Goal: Task Accomplishment & Management: Manage account settings

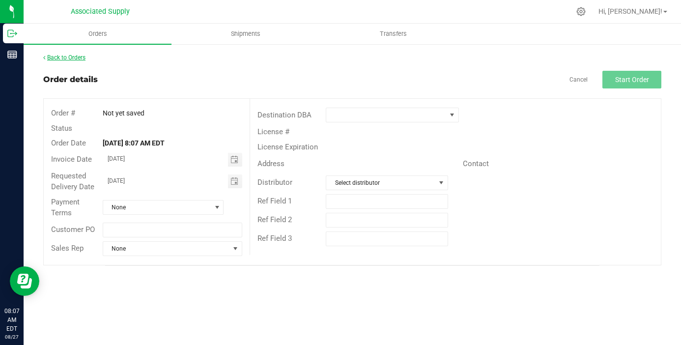
click at [83, 59] on link "Back to Orders" at bounding box center [64, 57] width 42 height 7
click at [82, 56] on link "Back to Orders" at bounding box center [64, 57] width 42 height 7
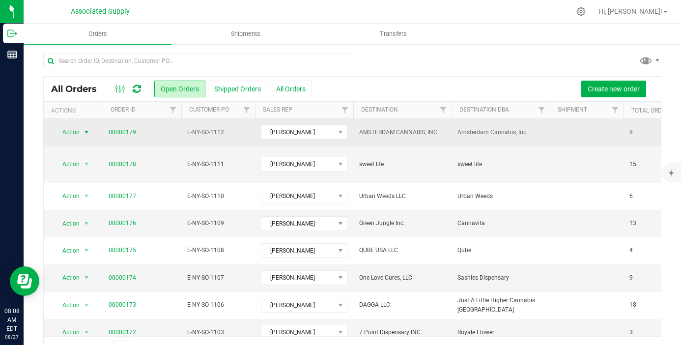
click at [90, 132] on span "select" at bounding box center [87, 132] width 8 height 8
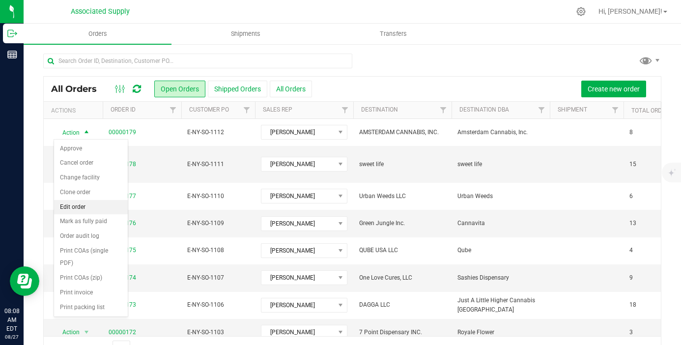
click at [96, 205] on li "Edit order" at bounding box center [91, 207] width 74 height 15
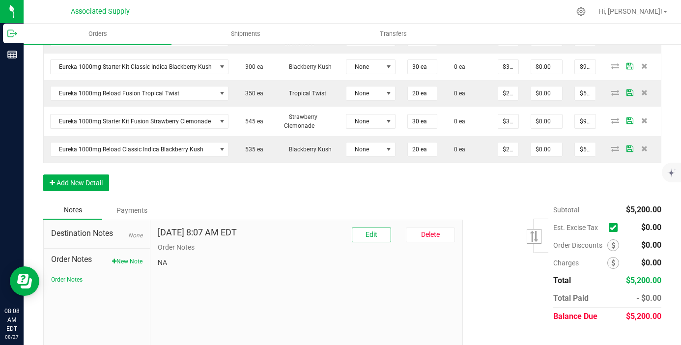
scroll to position [400, 0]
click at [120, 261] on button "New Note" at bounding box center [127, 260] width 30 height 9
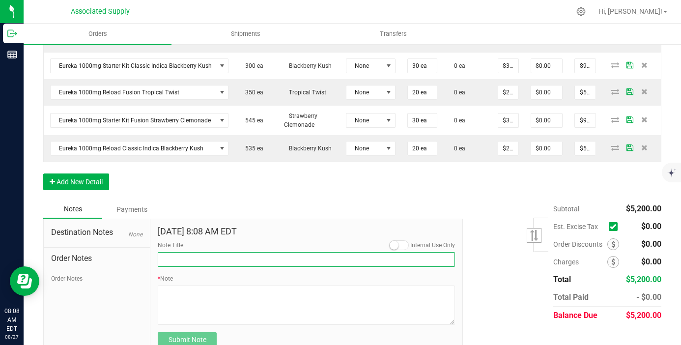
click at [192, 262] on input "Note Title" at bounding box center [306, 259] width 297 height 15
type input "NEW BANKING / WIRE INFO"
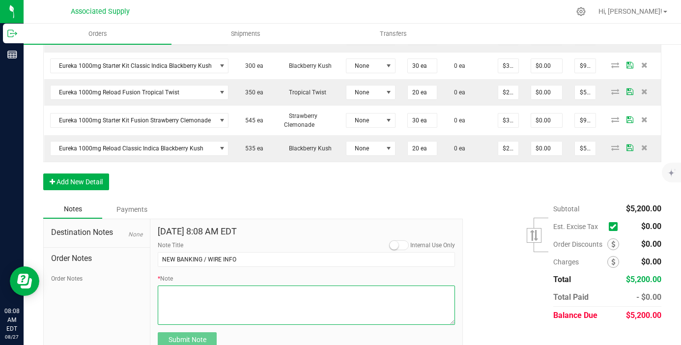
click at [202, 304] on textarea "* Note" at bounding box center [306, 305] width 297 height 39
paste textarea "Bank info for payment. Dime Community bank Routing # [US_BANK_ROUTING_MICR] Acc…"
click at [161, 301] on textarea "* Note" at bounding box center [306, 305] width 297 height 39
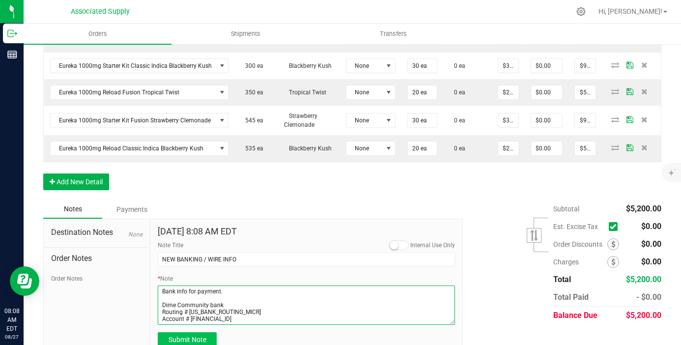
type textarea "Bank info for payment. Dime Community bank Routing # [US_BANK_ROUTING_MICR] Acc…"
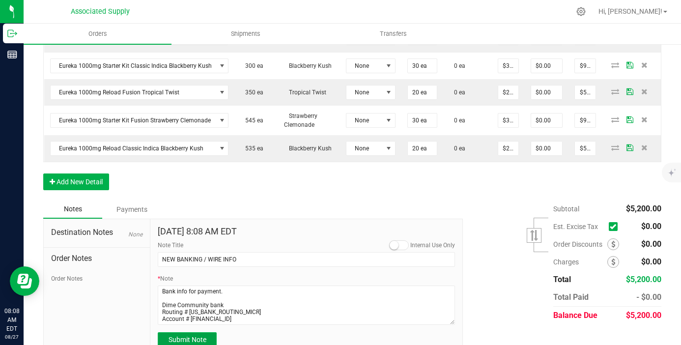
click at [177, 338] on span "Submit Note" at bounding box center [188, 340] width 38 height 8
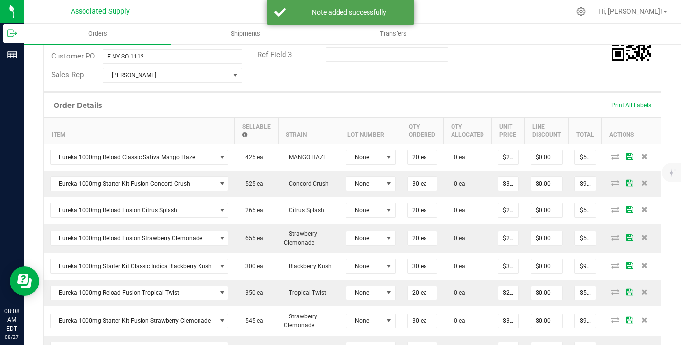
scroll to position [265, 0]
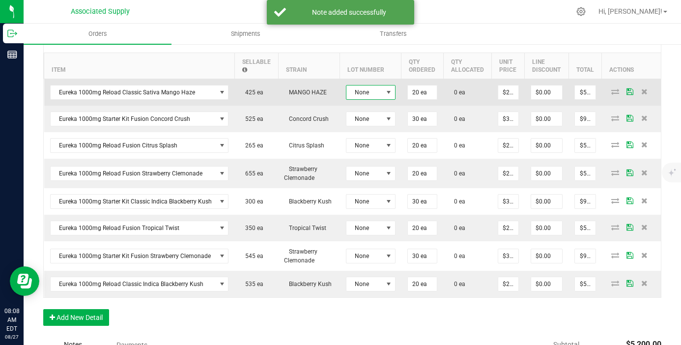
click at [385, 91] on span at bounding box center [389, 93] width 8 height 8
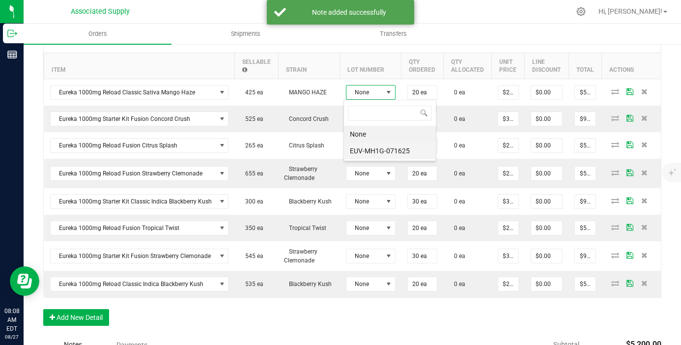
click at [385, 152] on li "EUV-MH1G-071625" at bounding box center [390, 151] width 92 height 17
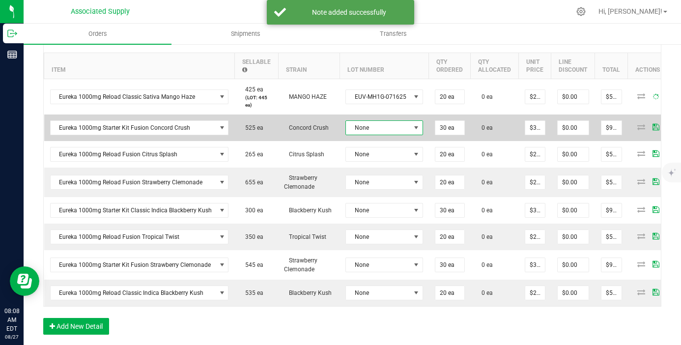
click at [385, 121] on span "None" at bounding box center [378, 128] width 64 height 14
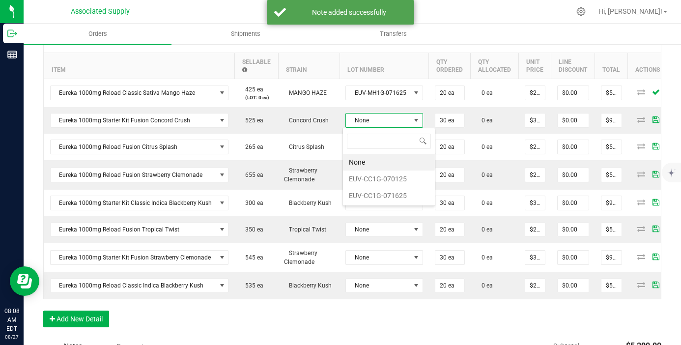
scroll to position [15, 77]
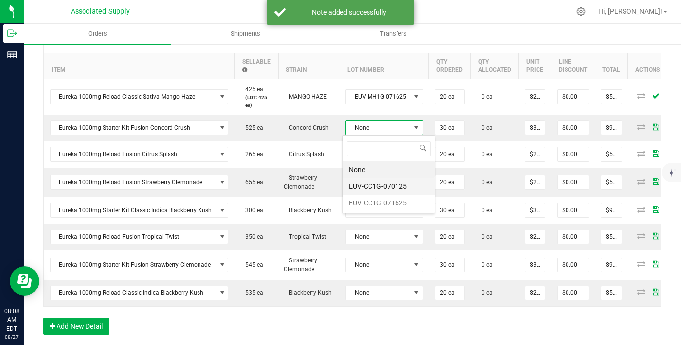
click at [380, 188] on li "EUV-CC1G-070125" at bounding box center [389, 186] width 92 height 17
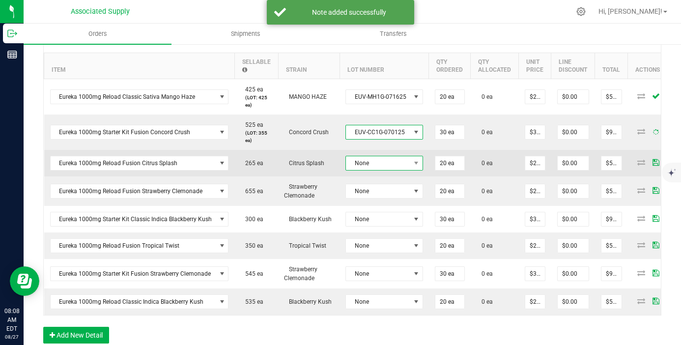
click at [381, 168] on span "None" at bounding box center [378, 163] width 64 height 14
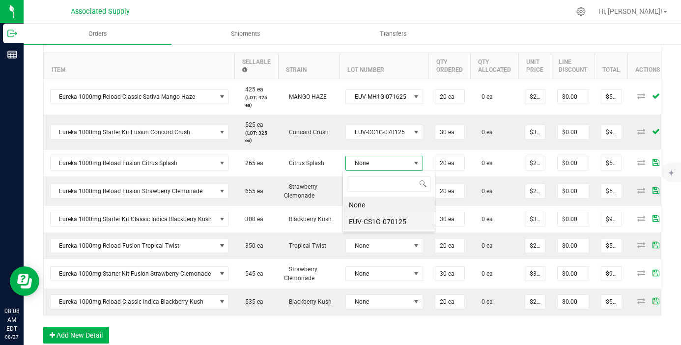
click at [383, 223] on li "EUV-CS1G-070125" at bounding box center [389, 221] width 92 height 17
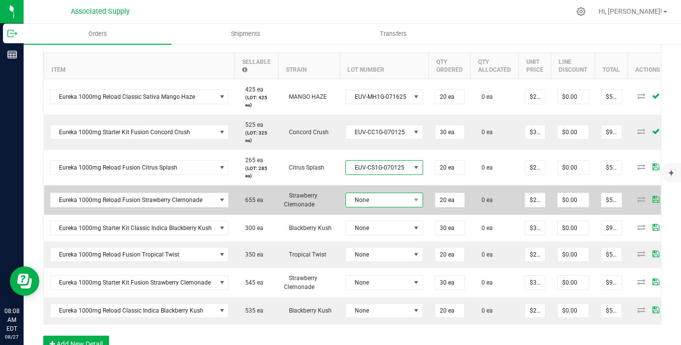
click at [385, 202] on span "None" at bounding box center [378, 200] width 64 height 14
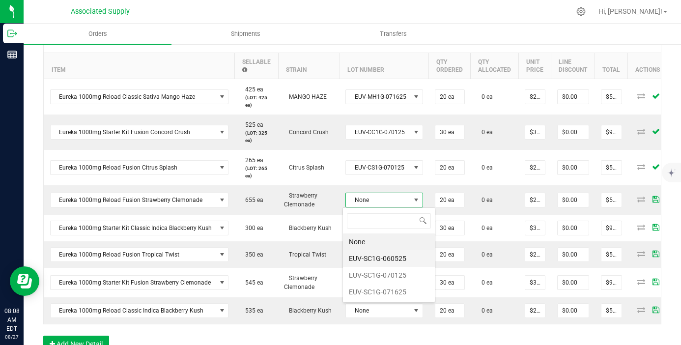
click at [373, 266] on li "EUV-SC1G-060525" at bounding box center [389, 258] width 92 height 17
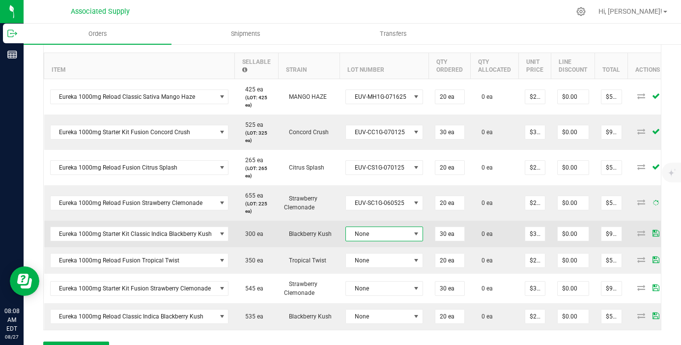
click at [384, 231] on span "None" at bounding box center [378, 234] width 64 height 14
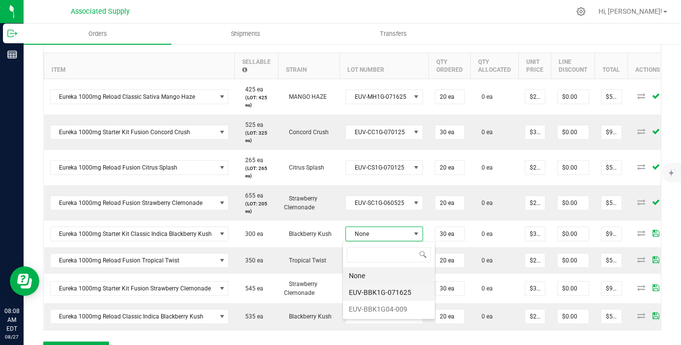
click at [387, 295] on li "EUV-BBK1G-071625" at bounding box center [389, 292] width 92 height 17
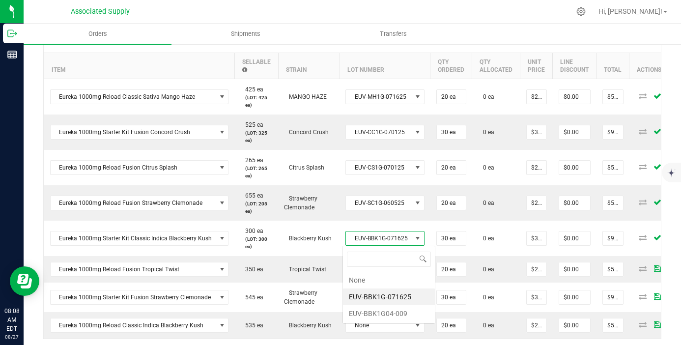
scroll to position [15, 78]
click at [386, 319] on li "EUV-BBK1G04-009" at bounding box center [389, 313] width 92 height 17
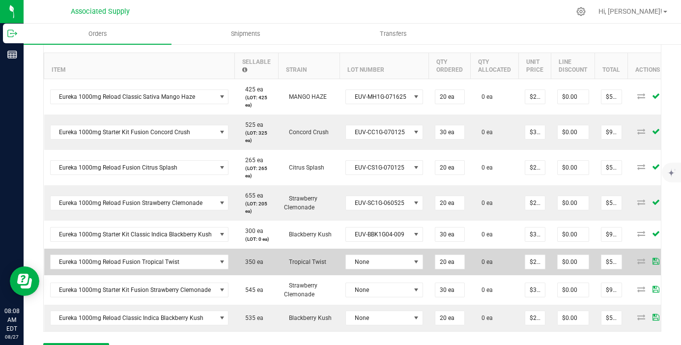
click at [395, 272] on td "None" at bounding box center [384, 262] width 89 height 27
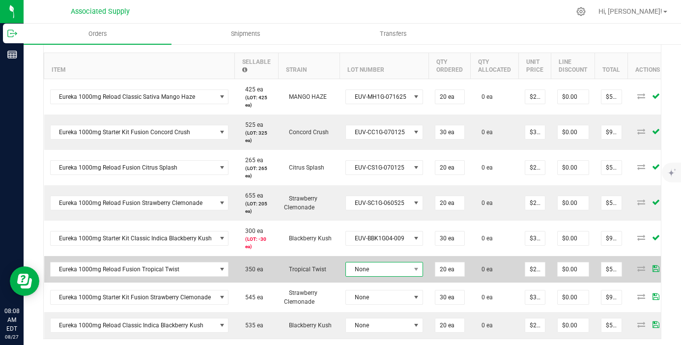
click at [391, 268] on span "None" at bounding box center [378, 270] width 64 height 14
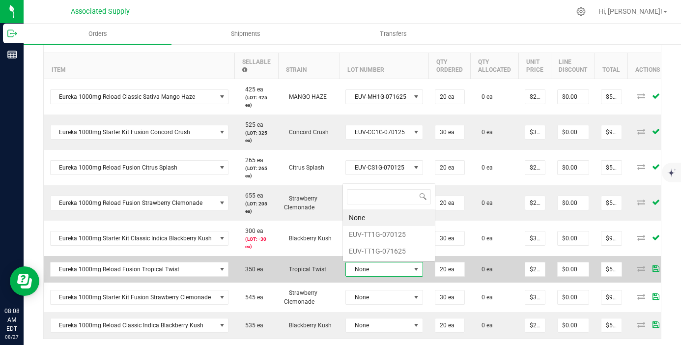
scroll to position [15, 77]
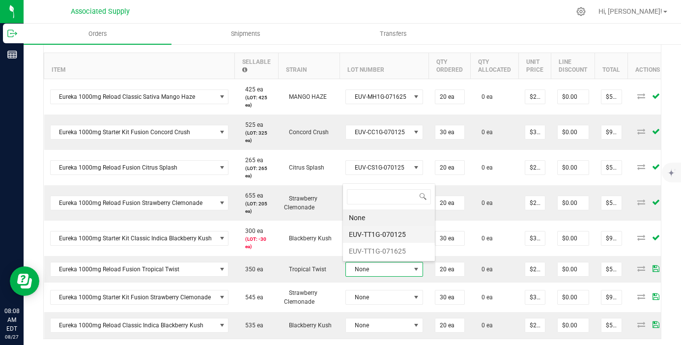
click at [398, 237] on li "EUV-TT1G-070125" at bounding box center [389, 234] width 92 height 17
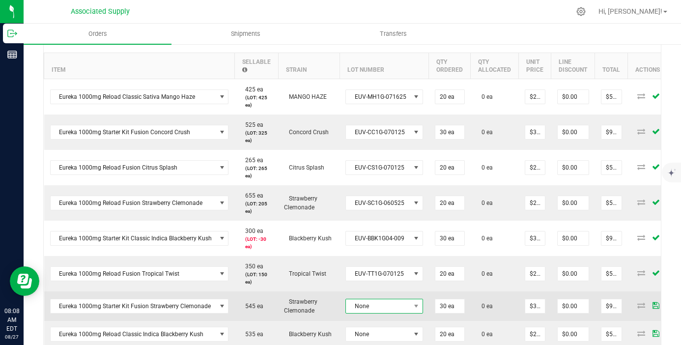
click at [397, 299] on span "None" at bounding box center [378, 306] width 64 height 14
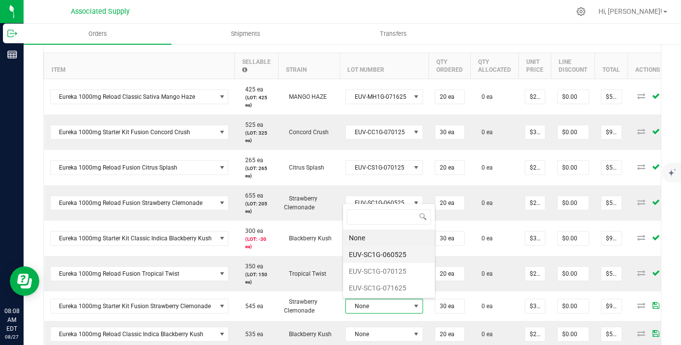
click at [389, 255] on li "EUV-SC1G-060525" at bounding box center [389, 254] width 92 height 17
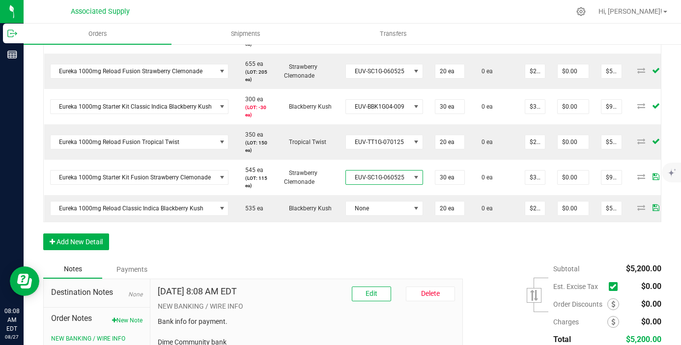
scroll to position [411, 0]
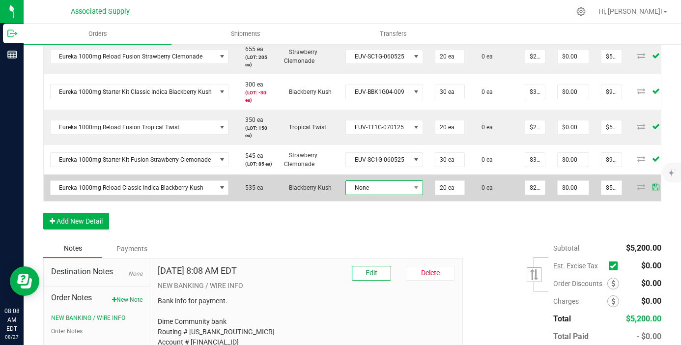
click at [372, 195] on span "None" at bounding box center [378, 188] width 64 height 14
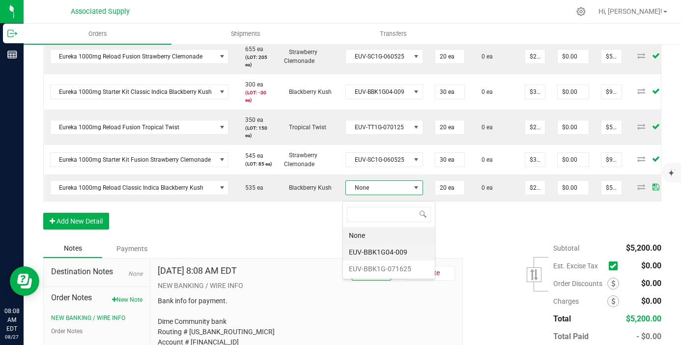
click at [381, 256] on li "EUV-BBK1G04-009" at bounding box center [389, 252] width 92 height 17
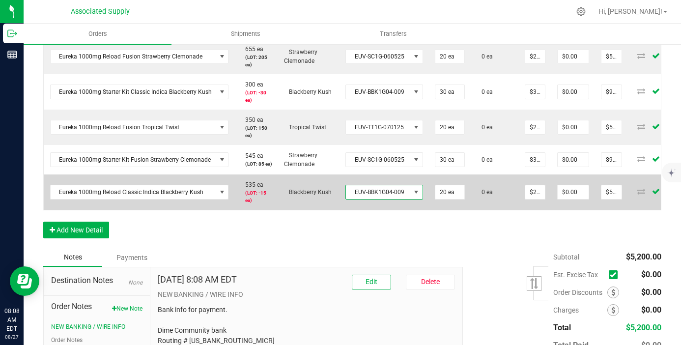
click at [366, 196] on span "EUV-BBK1G04-009" at bounding box center [378, 192] width 64 height 14
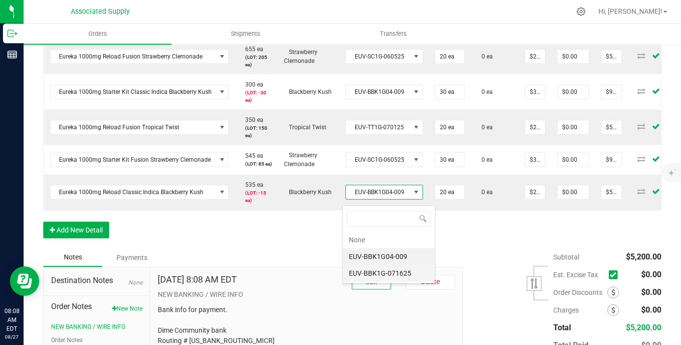
click at [392, 274] on li "EUV-BBK1G-071625" at bounding box center [389, 273] width 92 height 17
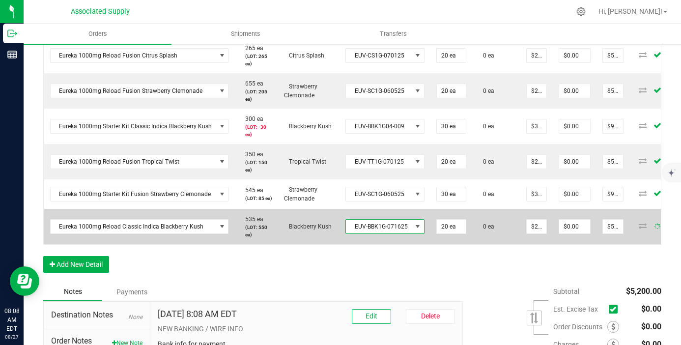
scroll to position [0, 0]
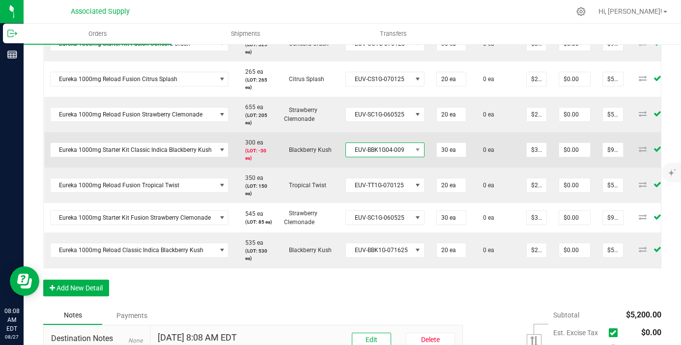
click at [394, 155] on span "EUV-BBK1G04-009" at bounding box center [379, 150] width 66 height 14
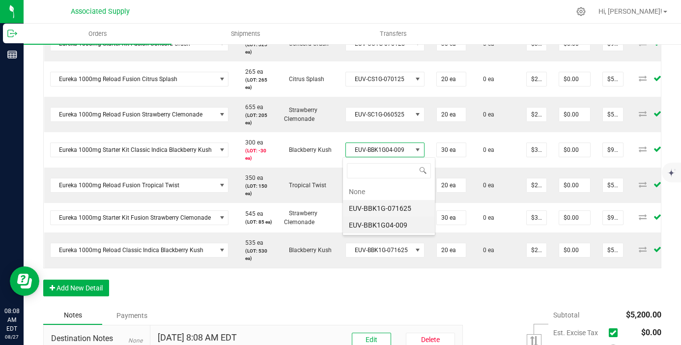
click at [399, 207] on li "EUV-BBK1G-071625" at bounding box center [389, 208] width 92 height 17
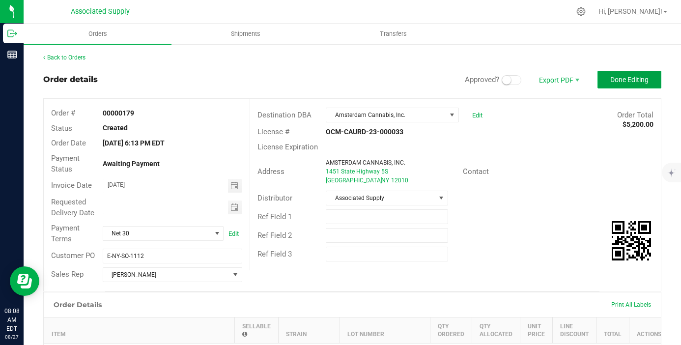
click at [626, 83] on span "Done Editing" at bounding box center [630, 80] width 38 height 8
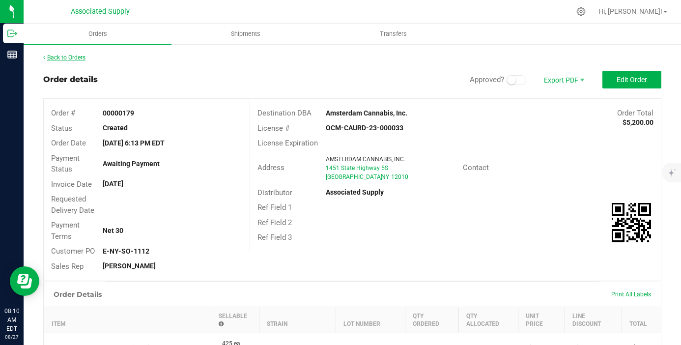
click at [80, 57] on link "Back to Orders" at bounding box center [64, 57] width 42 height 7
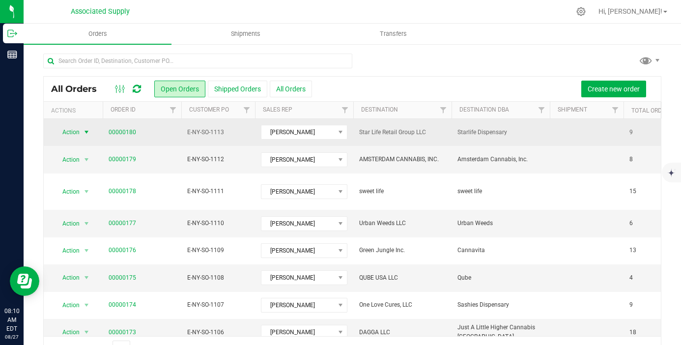
click at [86, 132] on span "select" at bounding box center [87, 132] width 8 height 8
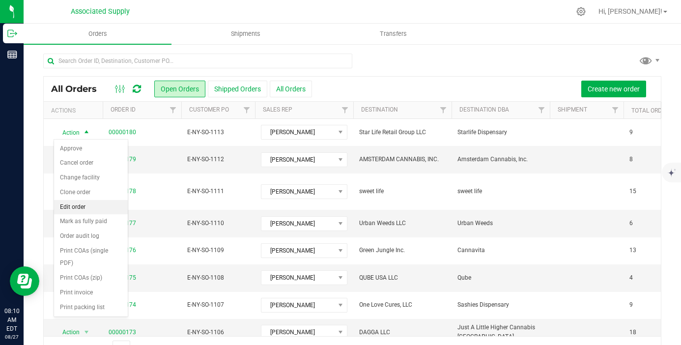
click at [91, 206] on li "Edit order" at bounding box center [91, 207] width 74 height 15
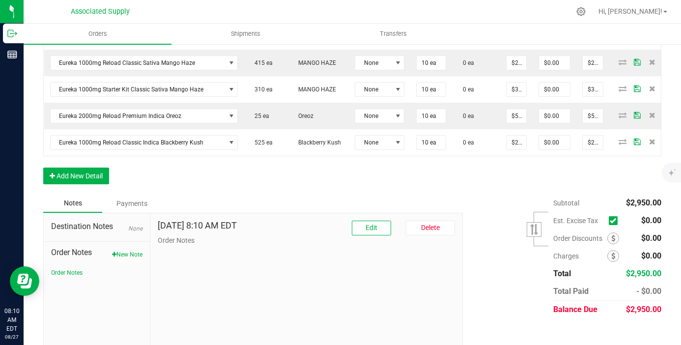
scroll to position [443, 0]
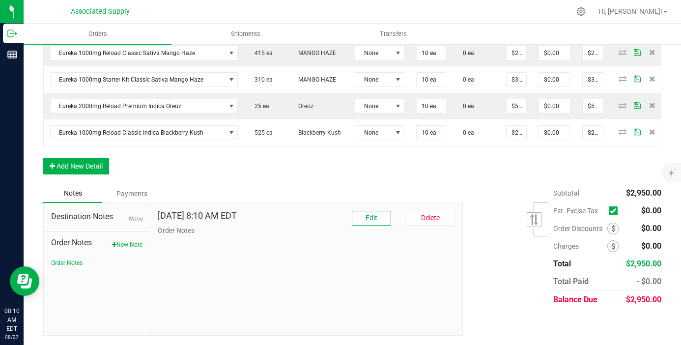
click at [125, 249] on div "Order Notes New Note Order Notes" at bounding box center [96, 249] width 91 height 35
click at [127, 243] on button "New Note" at bounding box center [127, 244] width 30 height 9
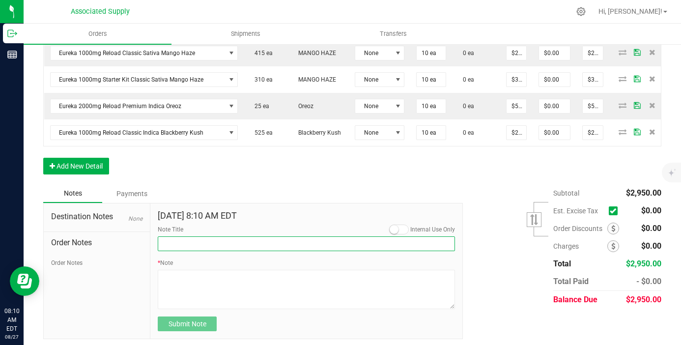
click at [194, 241] on input "Note Title" at bounding box center [306, 243] width 297 height 15
type input "NEW BANKING / WIRE INFO"
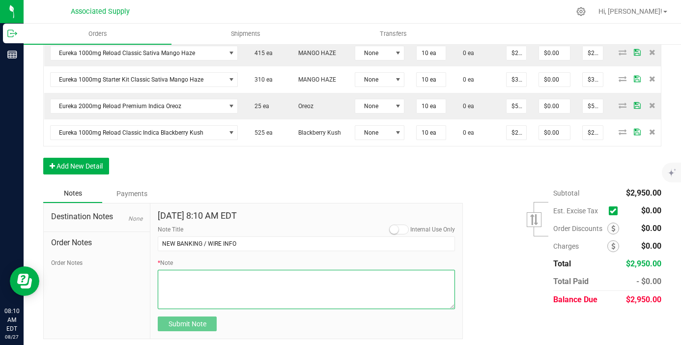
click at [183, 278] on textarea "* Note" at bounding box center [306, 289] width 297 height 39
paste textarea "Bank info for payment. Dime Community bank Routing # [US_BANK_ROUTING_MICR] Acc…"
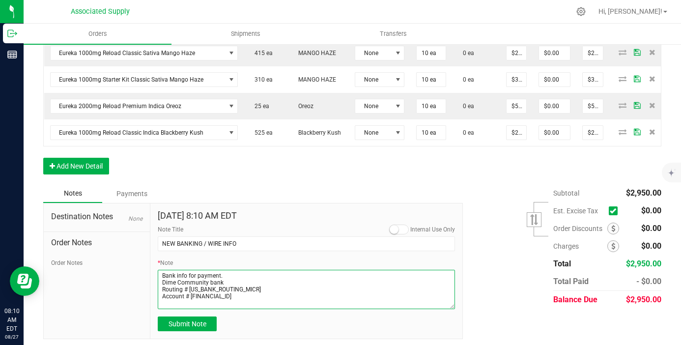
click at [162, 281] on textarea "* Note" at bounding box center [306, 289] width 297 height 39
type textarea "Bank info for payment. Dime Community bank Routing # [US_BANK_ROUTING_MICR] Acc…"
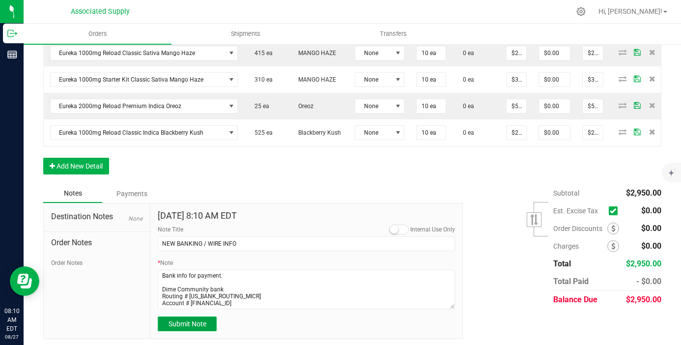
click at [187, 322] on span "Submit Note" at bounding box center [188, 324] width 38 height 8
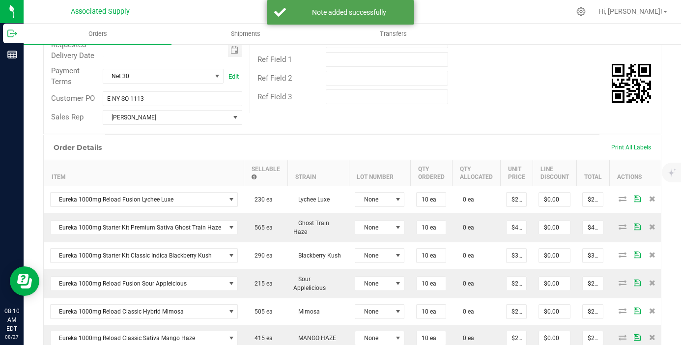
scroll to position [191, 0]
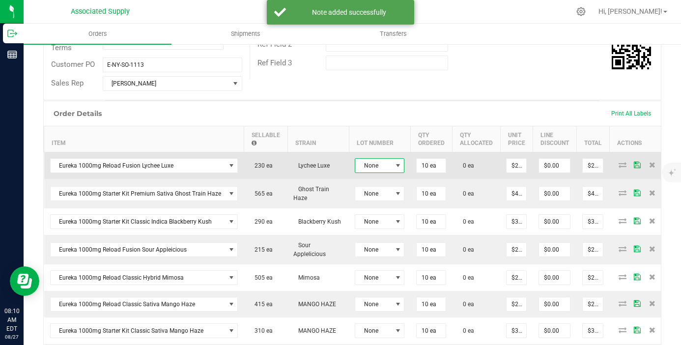
click at [394, 165] on span at bounding box center [398, 166] width 8 height 8
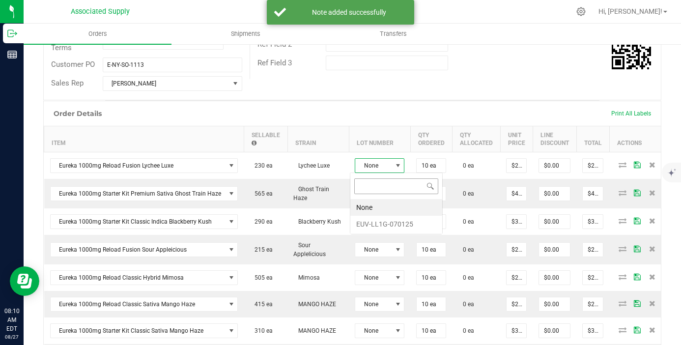
scroll to position [15, 50]
click at [398, 226] on li "EUV-LL1G-070125" at bounding box center [397, 224] width 92 height 17
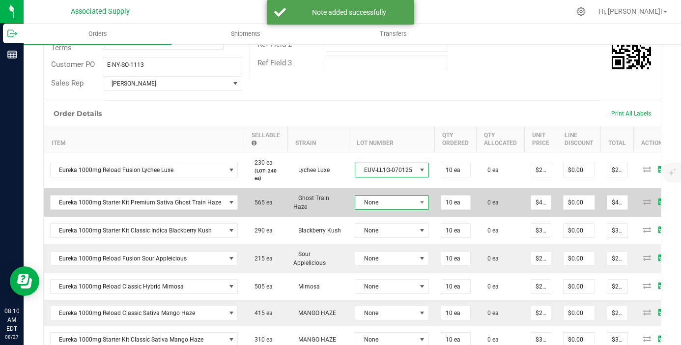
click at [392, 197] on span "None" at bounding box center [385, 203] width 61 height 14
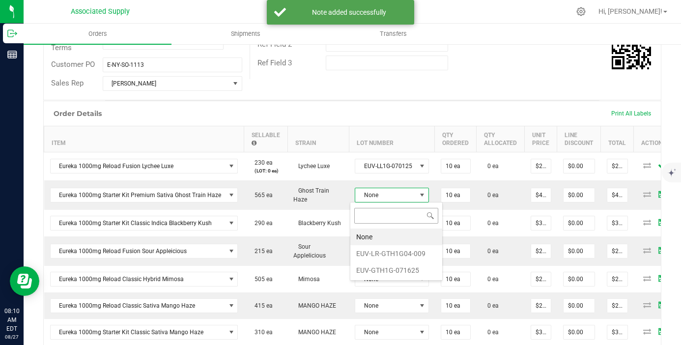
scroll to position [15, 73]
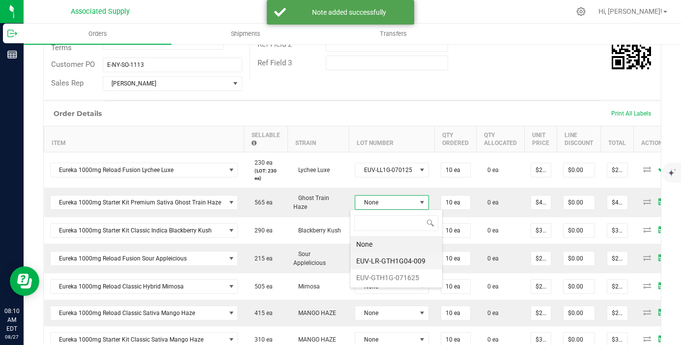
click at [396, 256] on li "EUV-LR-GTH1G04-009" at bounding box center [397, 261] width 92 height 17
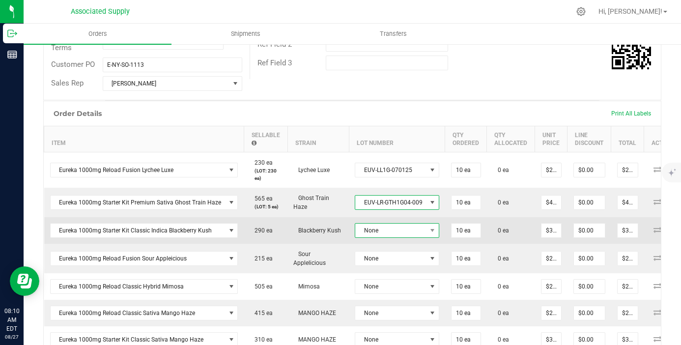
click at [396, 233] on span "None" at bounding box center [390, 231] width 71 height 14
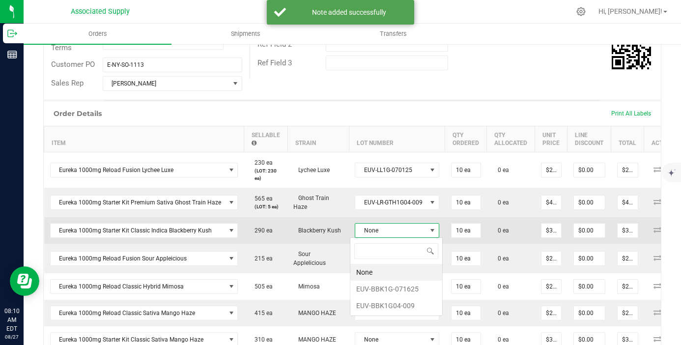
scroll to position [15, 84]
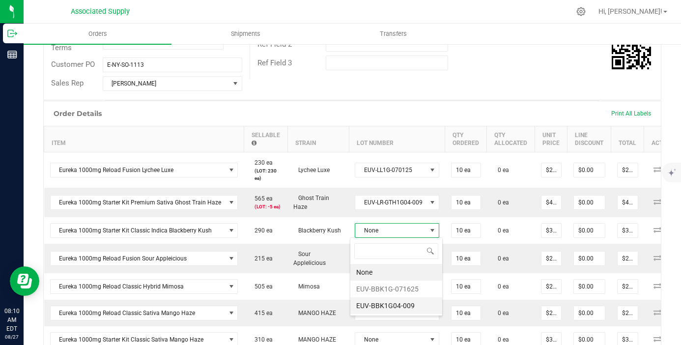
click at [405, 305] on li "EUV-BBK1G04-009" at bounding box center [397, 305] width 92 height 17
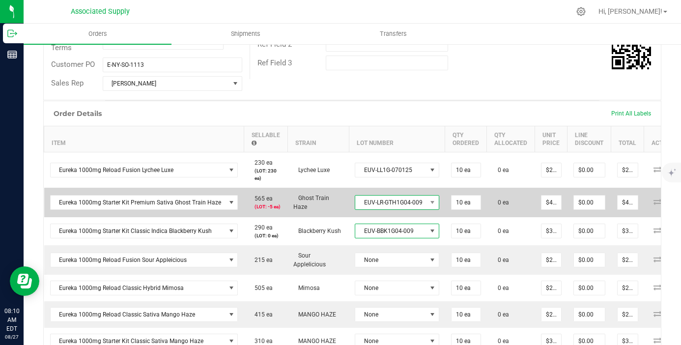
click at [412, 202] on span "EUV-LR-GTH1G04-009" at bounding box center [390, 203] width 71 height 14
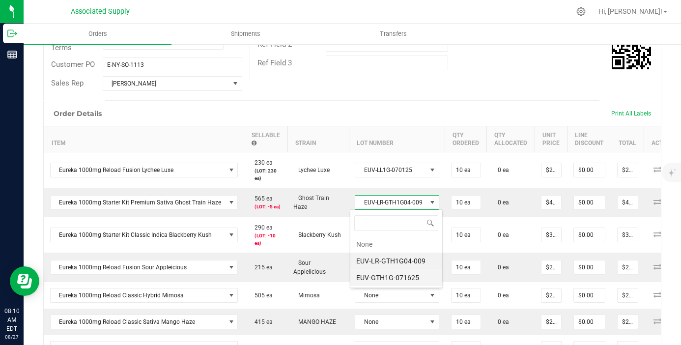
click at [406, 278] on li "EUV-GTH1G-071625" at bounding box center [397, 277] width 92 height 17
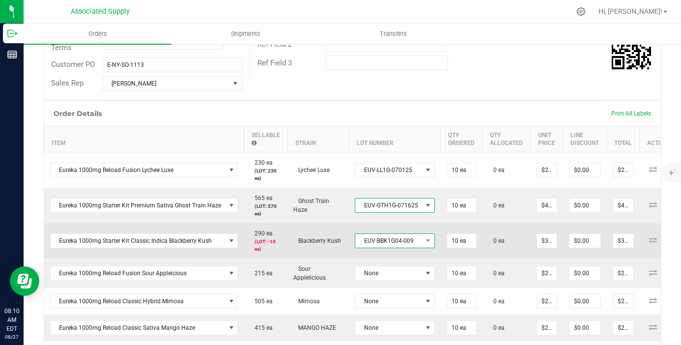
click at [412, 241] on span "EUV-BBK1G04-009" at bounding box center [388, 241] width 67 height 14
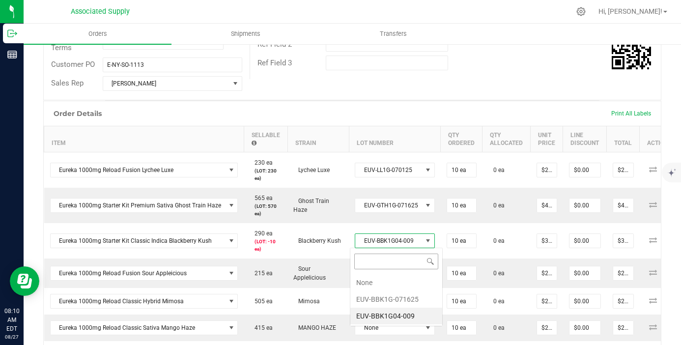
scroll to position [15, 79]
click at [413, 298] on li "EUV-BBK1G-071625" at bounding box center [397, 299] width 92 height 17
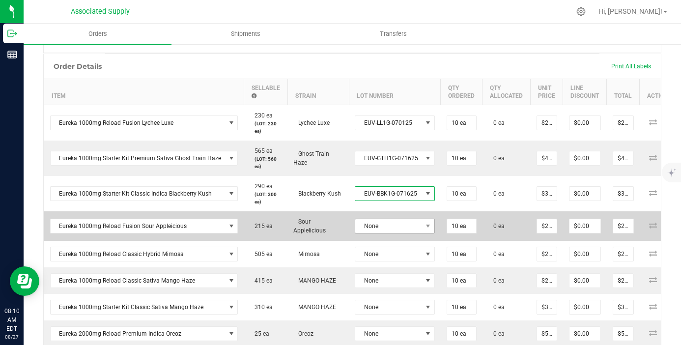
scroll to position [291, 0]
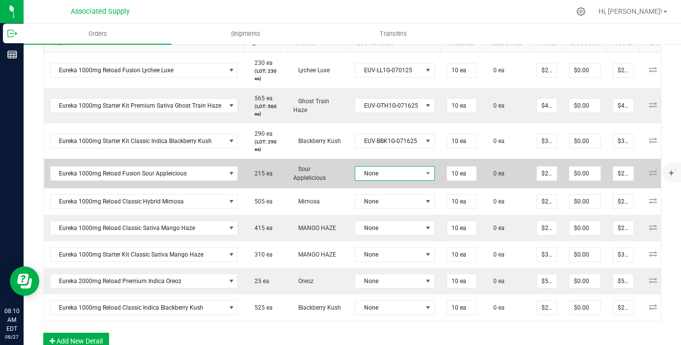
click at [412, 177] on span "None" at bounding box center [388, 174] width 67 height 14
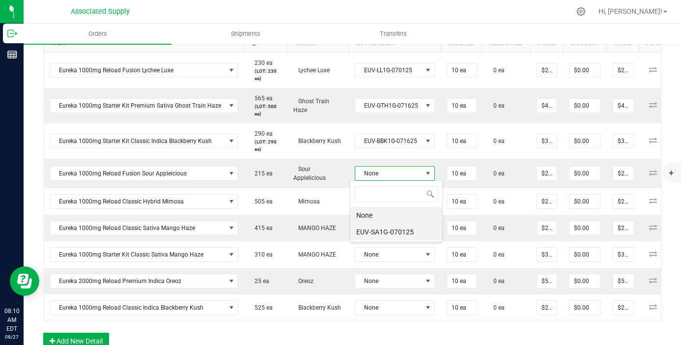
click at [408, 235] on li "EUV-SA1G-070125" at bounding box center [397, 232] width 92 height 17
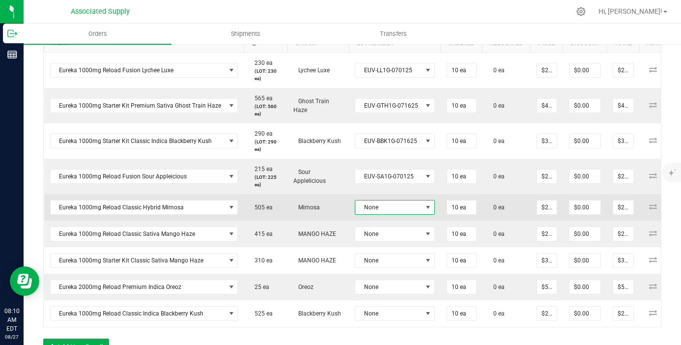
click at [405, 202] on span "None" at bounding box center [388, 208] width 67 height 14
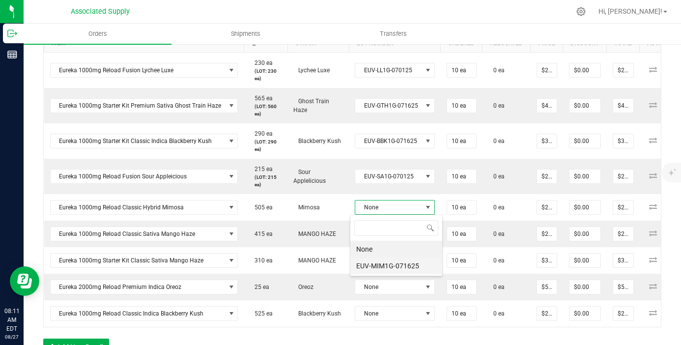
click at [397, 261] on li "EUV-MIM1G-071625" at bounding box center [397, 266] width 92 height 17
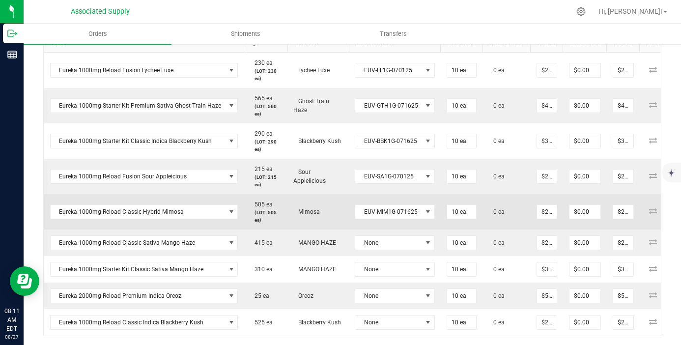
click at [392, 226] on td "EUV-MIM1G-071625" at bounding box center [395, 211] width 92 height 35
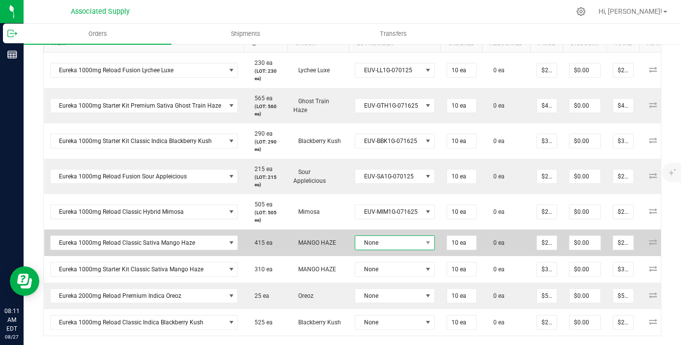
click at [392, 241] on span "None" at bounding box center [388, 243] width 67 height 14
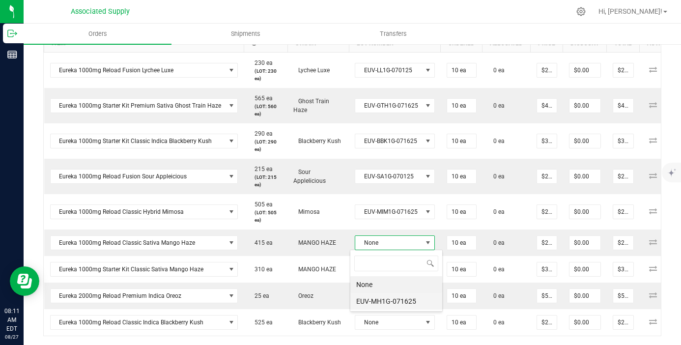
click at [402, 302] on li "EUV-MH1G-071625" at bounding box center [397, 301] width 92 height 17
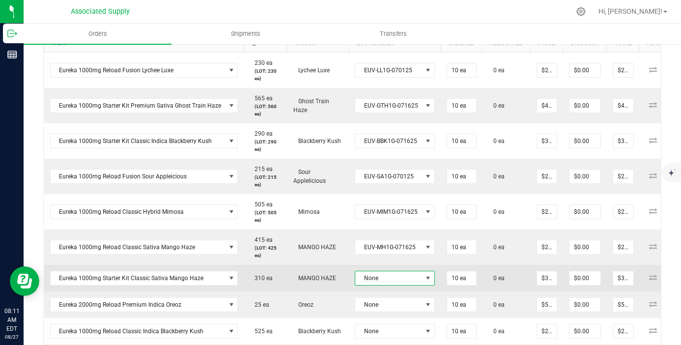
click at [402, 279] on span "None" at bounding box center [388, 278] width 67 height 14
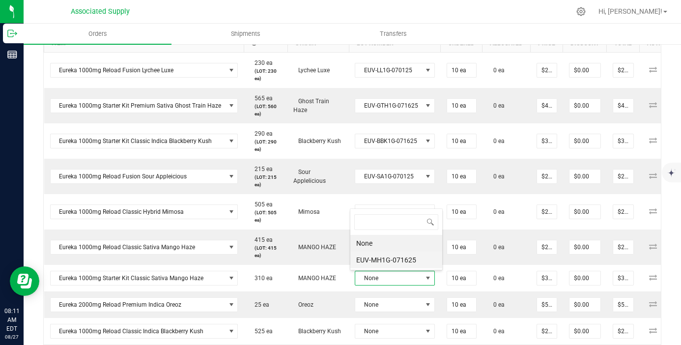
click at [401, 261] on li "EUV-MH1G-071625" at bounding box center [397, 260] width 92 height 17
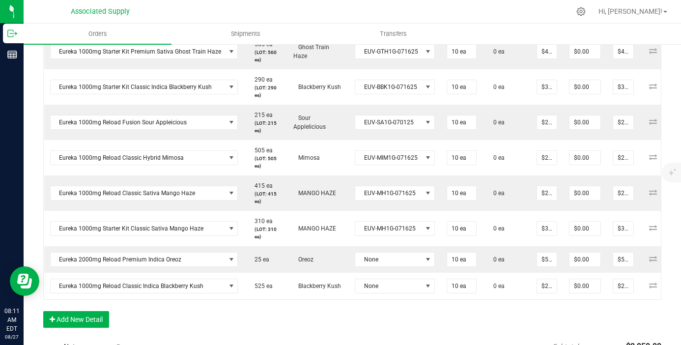
scroll to position [350, 0]
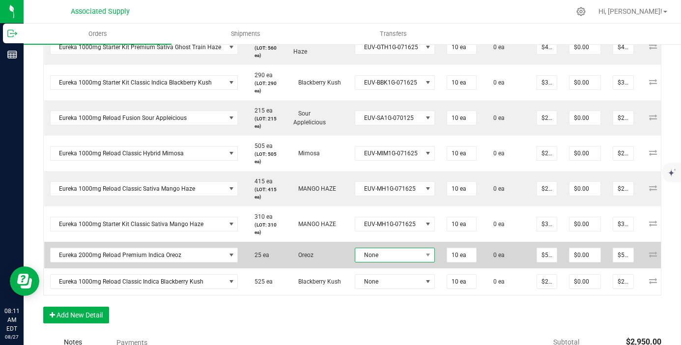
click at [399, 254] on span "None" at bounding box center [388, 255] width 67 height 14
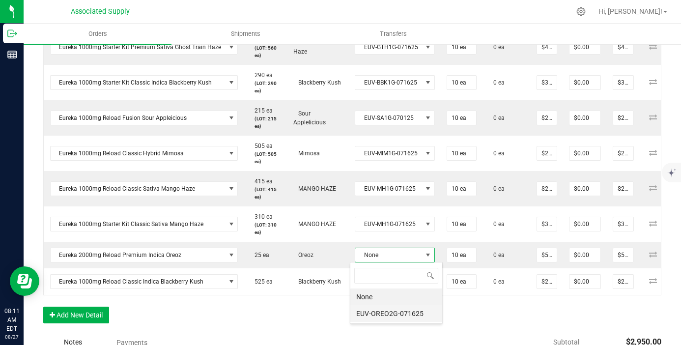
click at [404, 310] on li "EUV-OREO2G-071625" at bounding box center [397, 313] width 92 height 17
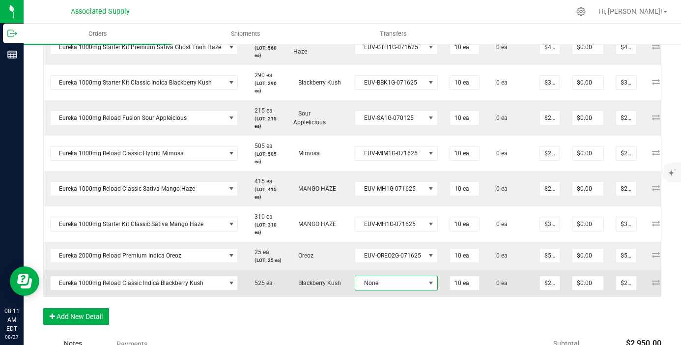
click at [409, 284] on span "None" at bounding box center [390, 283] width 70 height 14
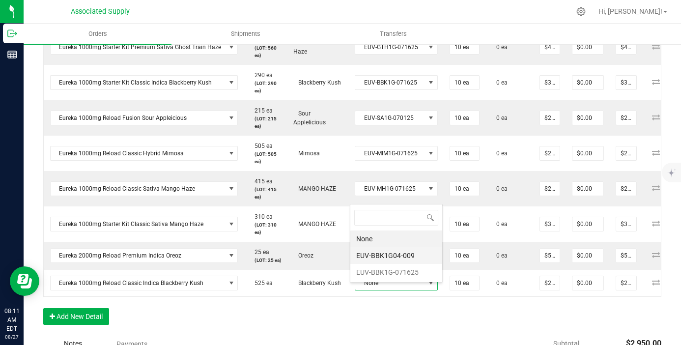
click at [408, 253] on li "EUV-BBK1G04-009" at bounding box center [397, 255] width 92 height 17
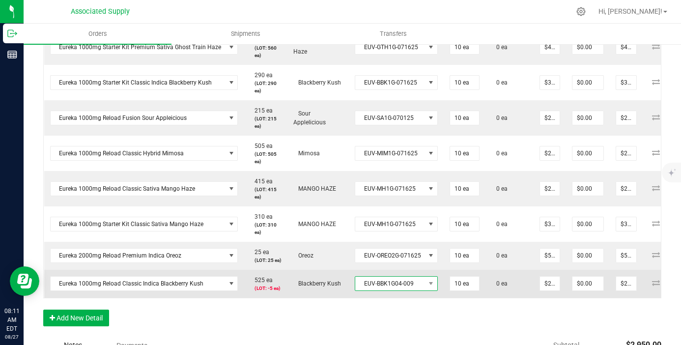
click at [409, 291] on span "EUV-BBK1G04-009" at bounding box center [390, 284] width 70 height 14
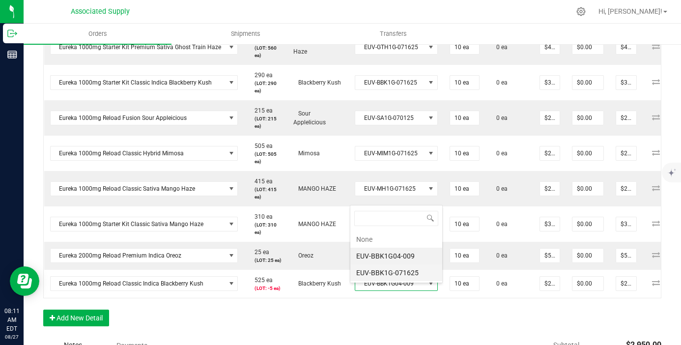
click at [409, 276] on li "EUV-BBK1G-071625" at bounding box center [397, 273] width 92 height 17
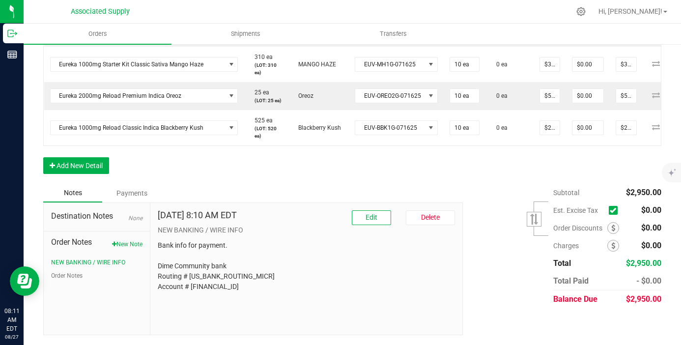
scroll to position [173, 0]
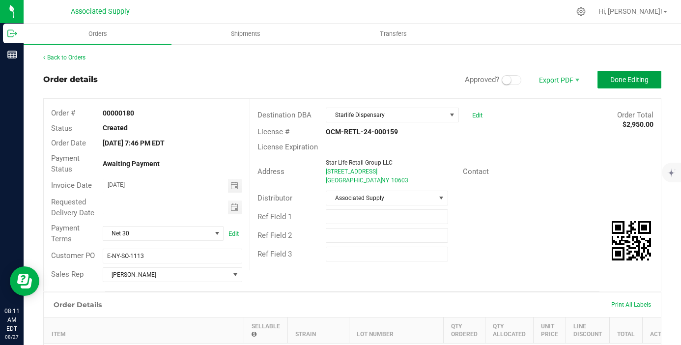
click at [619, 80] on span "Done Editing" at bounding box center [630, 80] width 38 height 8
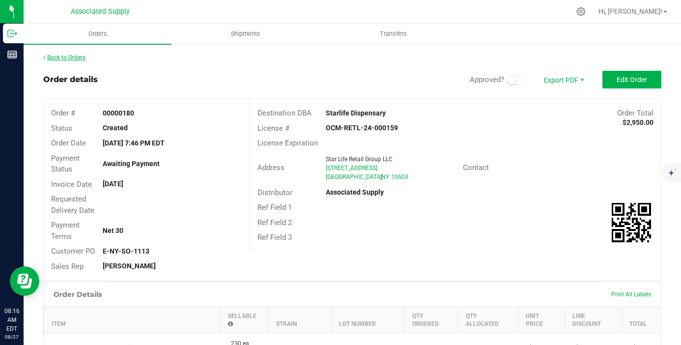
click at [62, 58] on link "Back to Orders" at bounding box center [64, 57] width 42 height 7
